Goal: Transaction & Acquisition: Obtain resource

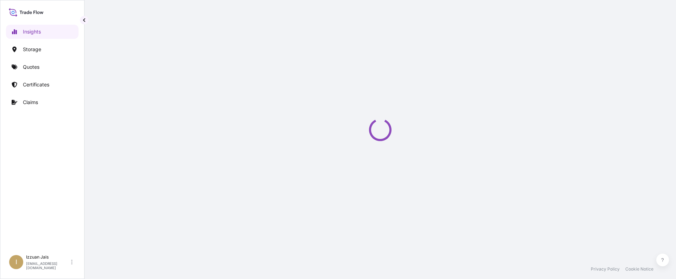
select select "2025"
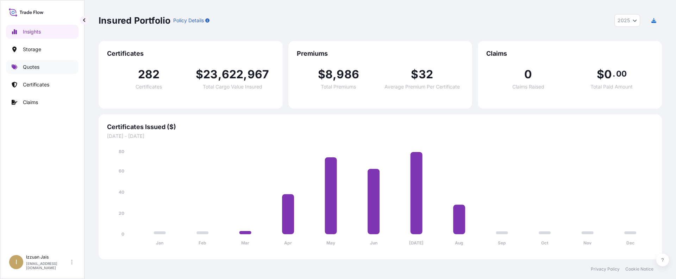
click at [31, 67] on p "Quotes" at bounding box center [31, 66] width 17 height 7
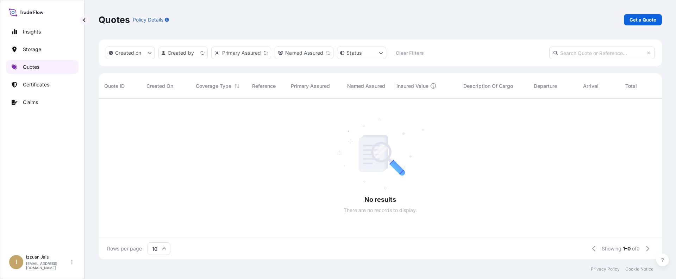
scroll to position [6, 6]
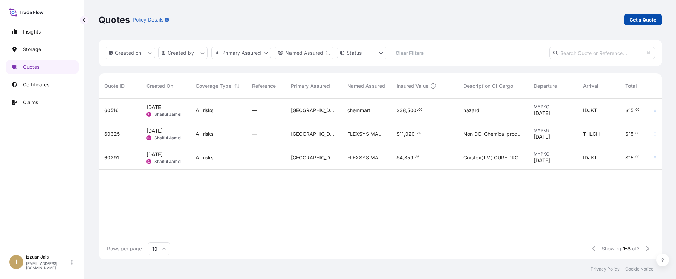
click at [645, 20] on p "Get a Quote" at bounding box center [643, 19] width 27 height 7
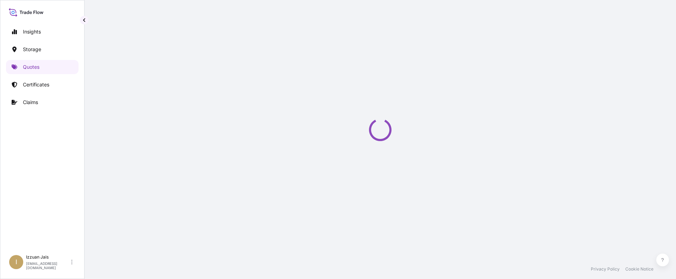
select select "Water"
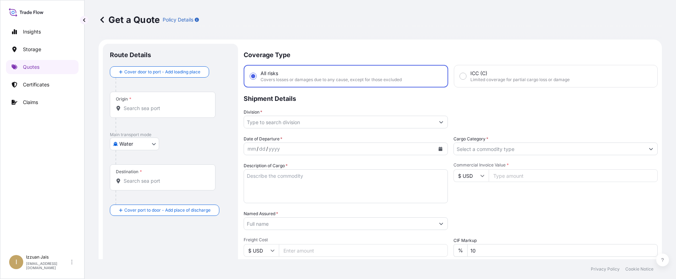
scroll to position [11, 0]
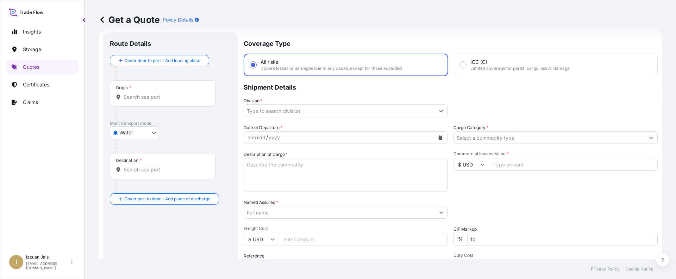
click at [553, 149] on div "Date of Departure * mm / dd / yyyy Cargo Category * Description of Cargo * Comm…" at bounding box center [451, 211] width 414 height 175
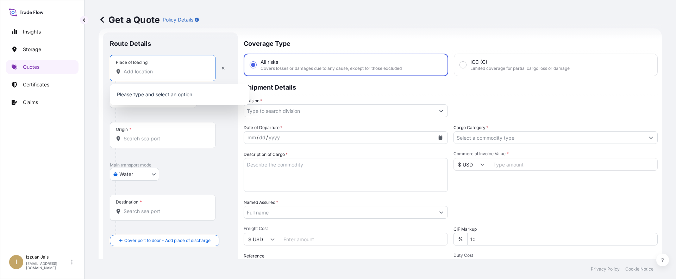
click at [179, 70] on input "Place of loading" at bounding box center [165, 71] width 83 height 7
paste input "[GEOGRAPHIC_DATA], [GEOGRAPHIC_DATA]"
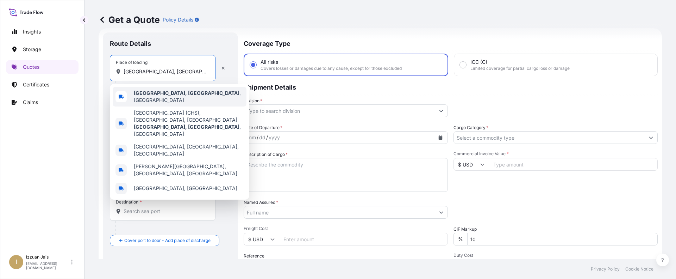
click at [170, 93] on span "[GEOGRAPHIC_DATA], [GEOGRAPHIC_DATA] , [GEOGRAPHIC_DATA]" at bounding box center [189, 96] width 110 height 14
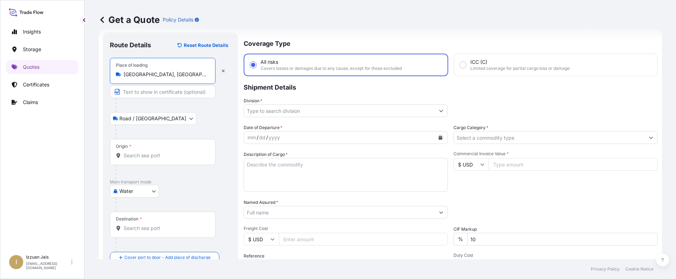
type input "[GEOGRAPHIC_DATA], [GEOGRAPHIC_DATA], [GEOGRAPHIC_DATA]"
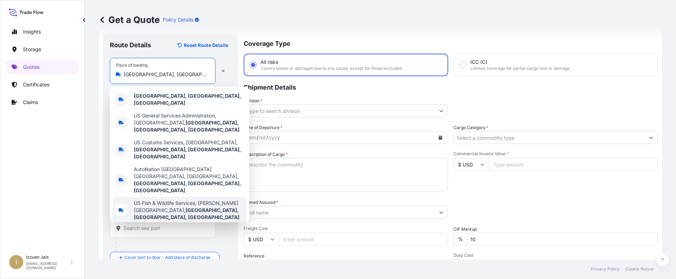
click at [184, 204] on div at bounding box center [174, 204] width 116 height 14
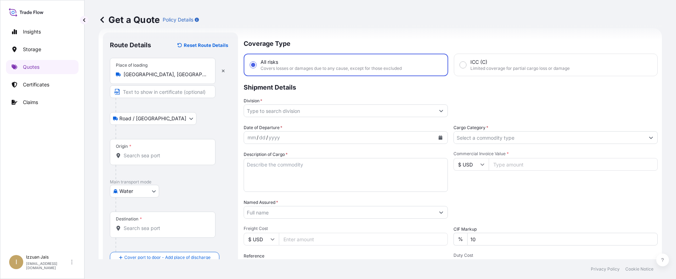
click at [152, 153] on input "Origin *" at bounding box center [165, 155] width 83 height 7
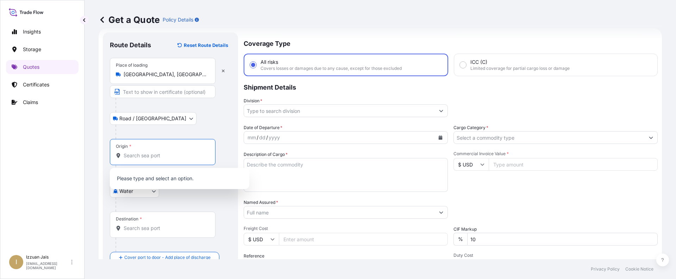
paste input "[GEOGRAPHIC_DATA], [GEOGRAPHIC_DATA]"
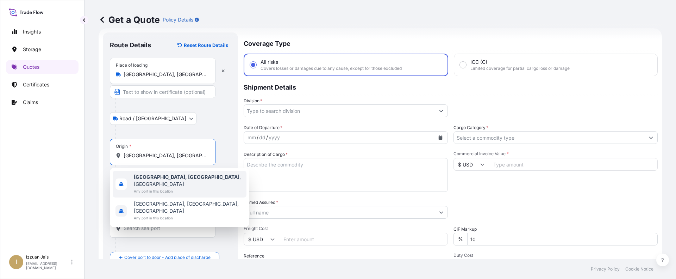
click at [171, 177] on span "[GEOGRAPHIC_DATA], [GEOGRAPHIC_DATA] , [GEOGRAPHIC_DATA]" at bounding box center [189, 180] width 110 height 14
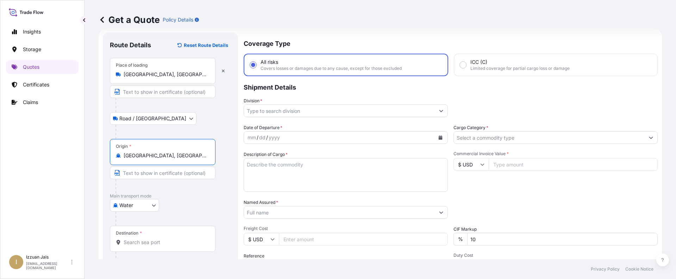
scroll to position [46, 0]
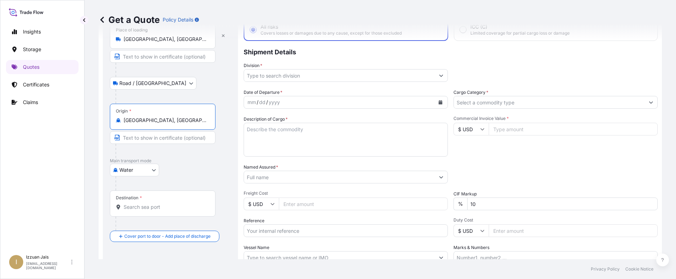
type input "[GEOGRAPHIC_DATA], [GEOGRAPHIC_DATA], [GEOGRAPHIC_DATA]"
click at [485, 170] on div "Packing Category Type to search a container mode Please select a primary mode o…" at bounding box center [556, 173] width 204 height 20
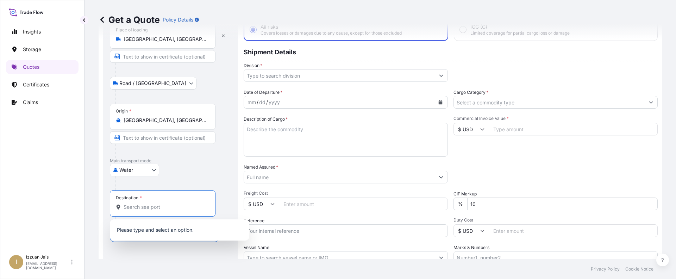
click at [149, 204] on input "Destination *" at bounding box center [165, 206] width 83 height 7
paste input "JEDDAH SA"
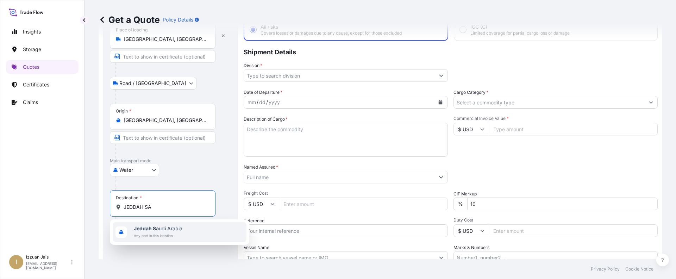
click at [155, 230] on b "Jeddah Sa" at bounding box center [146, 228] width 25 height 6
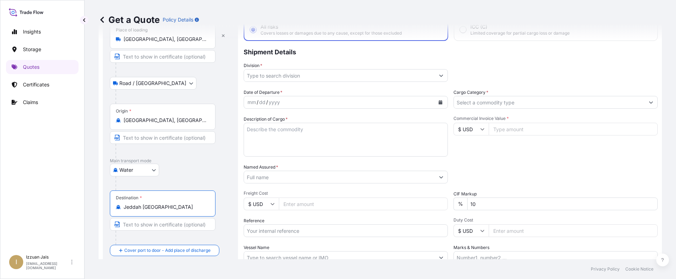
scroll to position [0, 0]
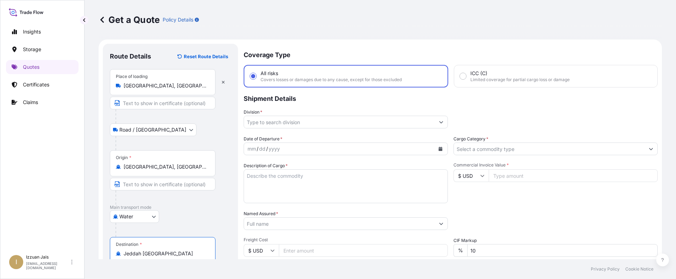
type input "Jeddah [GEOGRAPHIC_DATA]"
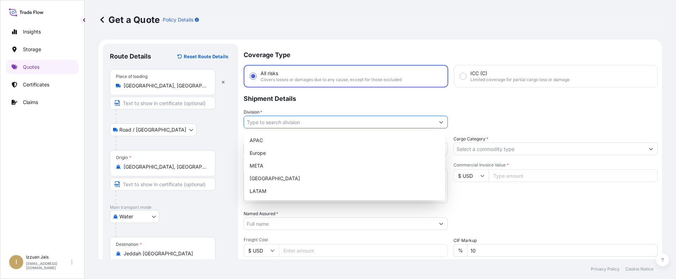
click at [302, 123] on input "Division *" at bounding box center [339, 122] width 191 height 13
click at [296, 139] on div "APAC" at bounding box center [345, 140] width 196 height 13
type input "APAC"
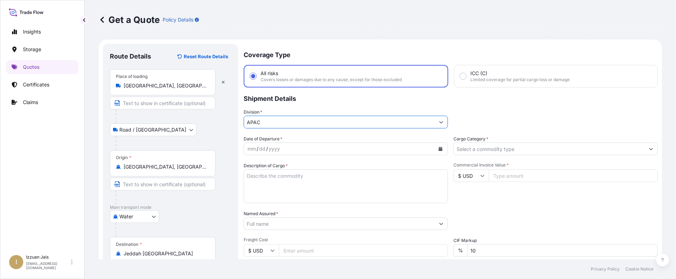
click at [471, 153] on input "Cargo Category *" at bounding box center [549, 148] width 191 height 13
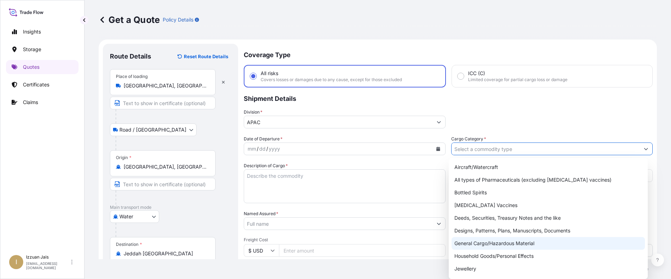
click at [479, 240] on div "General Cargo/Hazardous Material" at bounding box center [548, 243] width 193 height 13
type input "General Cargo/Hazardous Material"
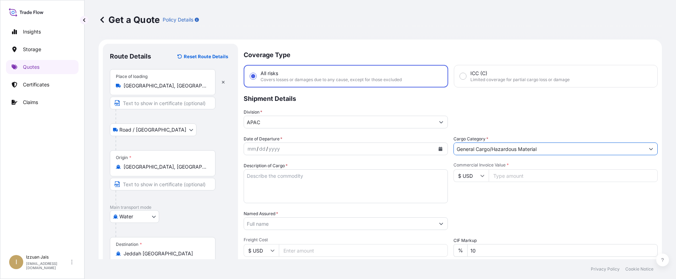
scroll to position [35, 0]
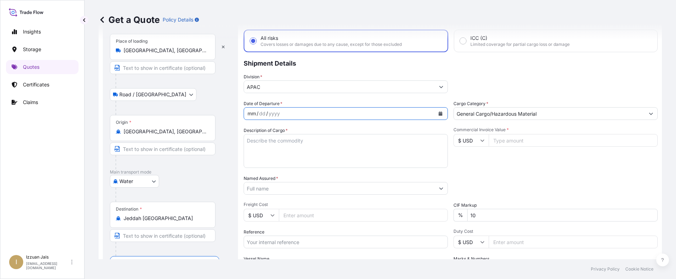
click at [374, 118] on div "mm / dd / yyyy" at bounding box center [339, 113] width 191 height 13
click at [439, 112] on icon "Calendar" at bounding box center [441, 113] width 4 height 4
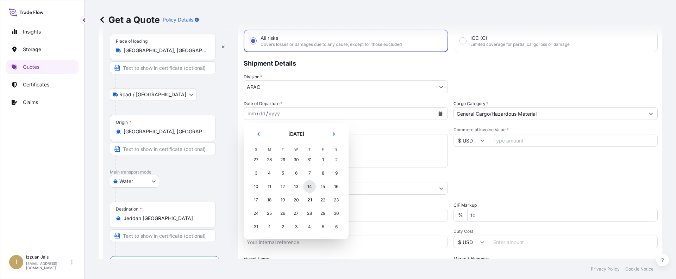
click at [311, 187] on div "14" at bounding box center [309, 186] width 13 height 13
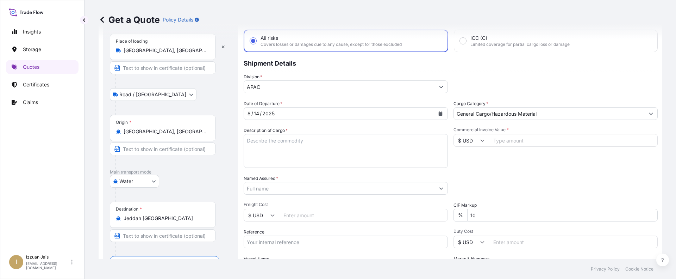
drag, startPoint x: 346, startPoint y: 133, endPoint x: 346, endPoint y: 139, distance: 6.0
click at [346, 133] on div "Description of Cargo *" at bounding box center [346, 147] width 204 height 41
click at [346, 141] on textarea "Description of Cargo *" at bounding box center [346, 151] width 204 height 34
paste textarea "480 CARTONS LOADED ONTO 16 PALLETS LOADED INTO 1 40' CONTAINER(S) QSR G&MSC 40X…"
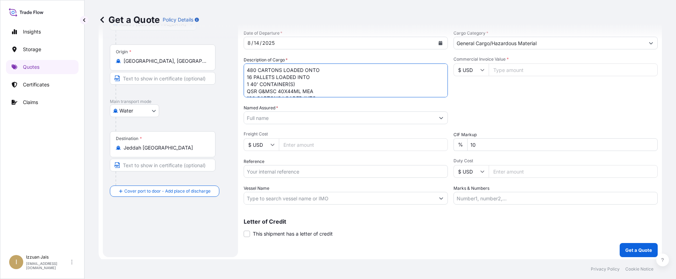
type textarea "480 CARTONS LOADED ONTO 16 PALLETS LOADED INTO 1 40' CONTAINER(S) QSR G&MSC 40X…"
click at [286, 114] on input "Named Assured *" at bounding box center [339, 117] width 191 height 13
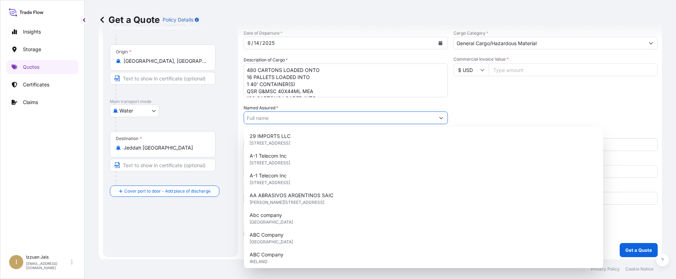
paste input "ECOLAB INC."
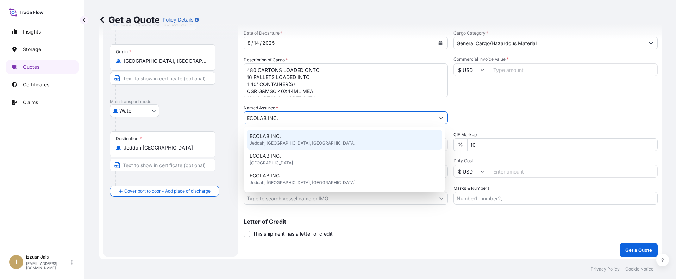
click at [290, 139] on div "ECOLAB INC. Jeddah, Jeddah, Saudi Arabia" at bounding box center [345, 140] width 196 height 20
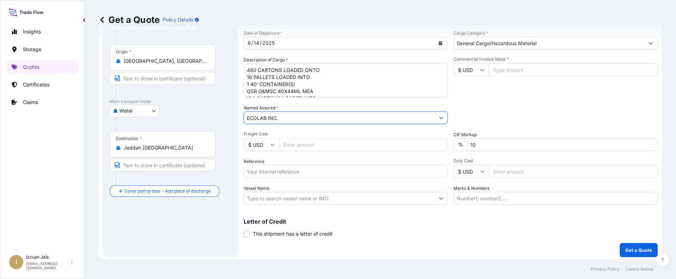
scroll to position [108, 0]
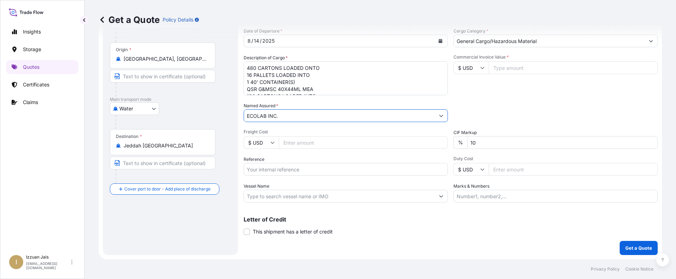
type input "ECOLAB INC."
click at [296, 244] on div "Coverage Type All risks Covers losses or damages due to any cause, except for t…" at bounding box center [451, 95] width 414 height 319
click at [500, 68] on input "Commercial Invoice Value *" at bounding box center [573, 67] width 169 height 13
paste input "26114.88"
type input "26114.88"
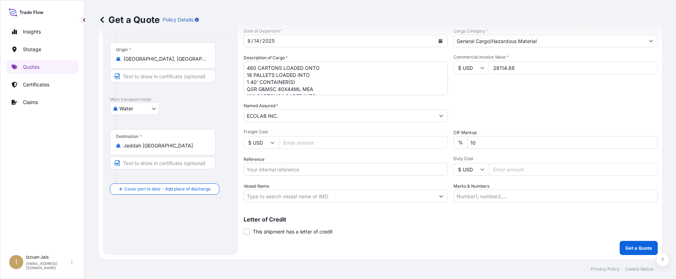
click at [278, 171] on input "Reference" at bounding box center [346, 169] width 204 height 13
paste input "US30220851934"
type input "US30220851934"
click at [384, 232] on div "Letter of Credit This shipment has a letter of credit Letter of credit * Letter…" at bounding box center [451, 225] width 414 height 19
click at [295, 197] on input "Vessel Name" at bounding box center [339, 196] width 191 height 13
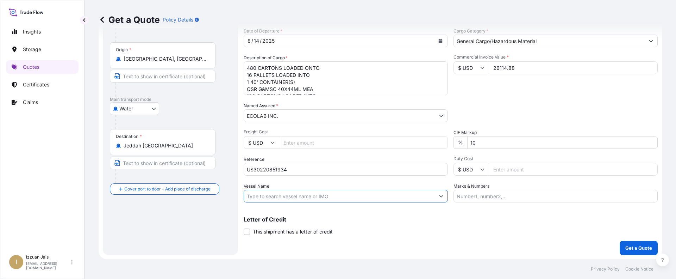
paste input "GSL MYNY"
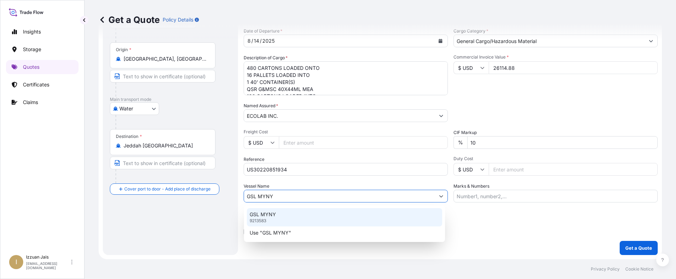
click at [306, 213] on div "GSL MYNY 9213583" at bounding box center [345, 217] width 196 height 18
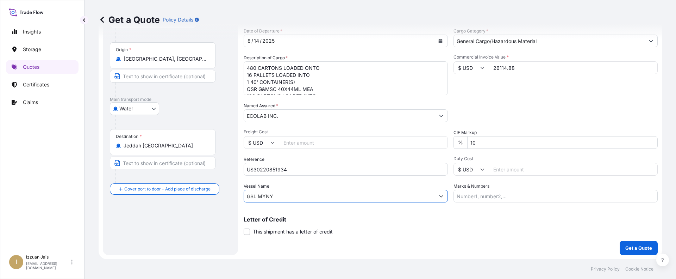
type input "GSL MYNY"
click at [314, 142] on input "Freight Cost" at bounding box center [363, 142] width 169 height 13
paste input "1818.00000"
type input "1818.00000"
click at [407, 242] on div "Coverage Type All risks Covers losses or damages due to any cause, except for t…" at bounding box center [451, 95] width 414 height 319
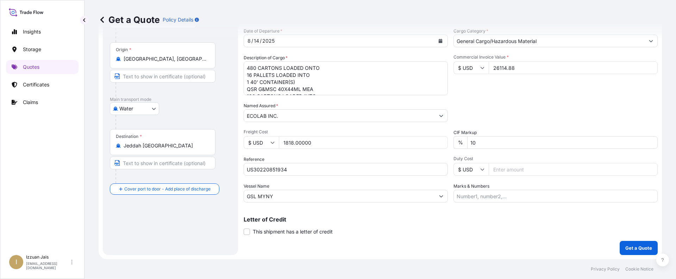
click at [196, 213] on div "Route Details Reset Route Details Place of loading Charleston, SC, USA Road / I…" at bounding box center [170, 95] width 121 height 305
click at [484, 193] on input "Marks & Numbers" at bounding box center [556, 196] width 204 height 13
paste input "MRKU0826193"
click at [505, 195] on input "MRKU0826193/" at bounding box center [556, 196] width 204 height 13
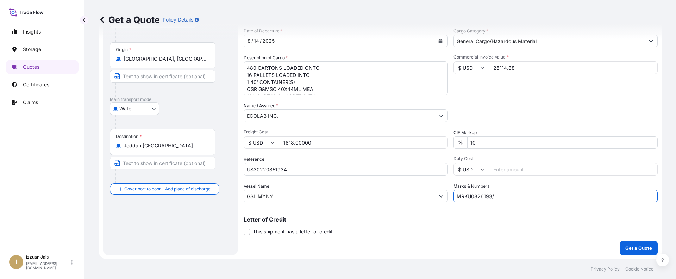
paste input "785239"
type input "MRKU0826193/785239"
click at [449, 227] on div "Letter of Credit This shipment has a letter of credit Letter of credit * Letter…" at bounding box center [451, 225] width 414 height 19
click at [636, 244] on p "Get a Quote" at bounding box center [639, 247] width 27 height 7
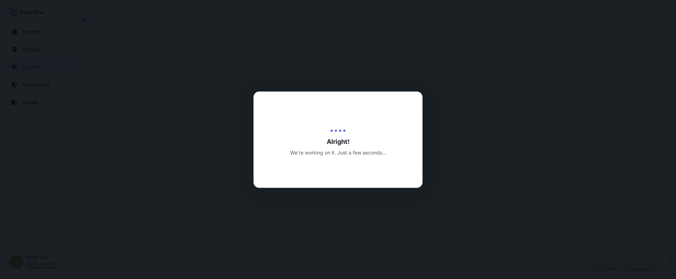
select select "Road / Inland"
select select "Water"
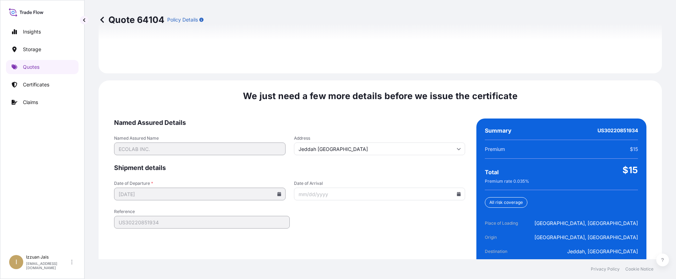
scroll to position [1085, 0]
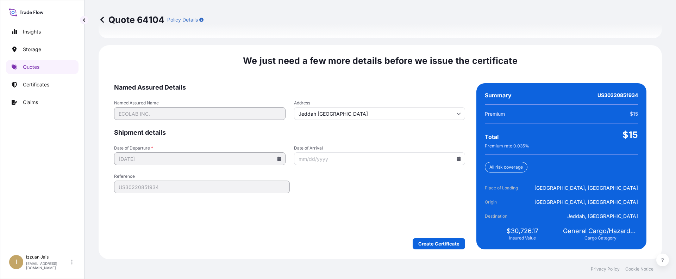
click at [281, 232] on form "Named Assured Details Named Assured Name ECOLAB INC. Address Jeddah Saudi Arabi…" at bounding box center [289, 166] width 351 height 166
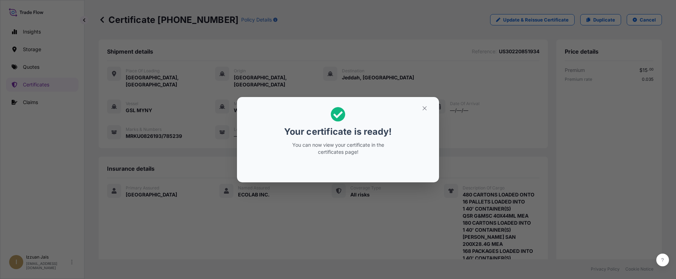
click at [441, 210] on div "Your certificate is ready! You can now view your certificate in the certificate…" at bounding box center [338, 139] width 676 height 279
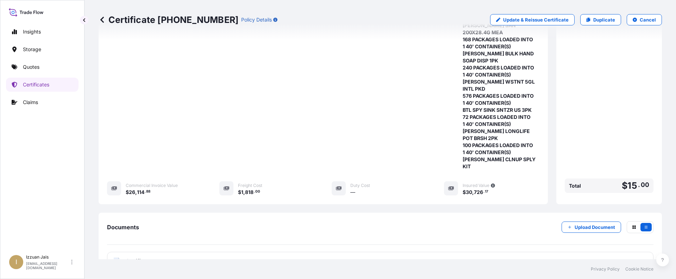
scroll to position [247, 0]
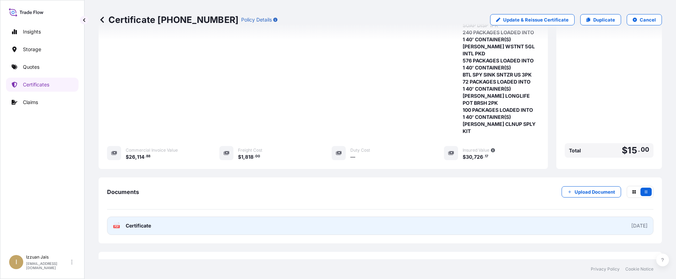
click at [149, 222] on span "Certificate" at bounding box center [138, 225] width 25 height 7
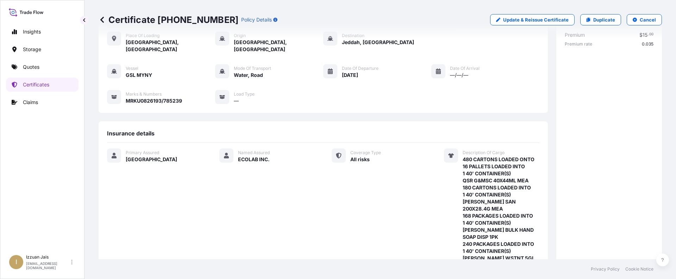
scroll to position [0, 0]
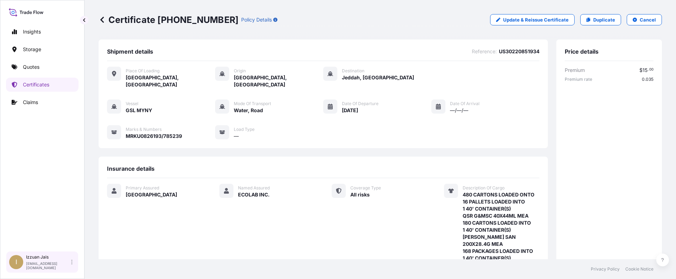
click at [71, 265] on div "Izzuan Jais izzuan.jais@psabdp.com" at bounding box center [50, 261] width 49 height 15
